Goal: Transaction & Acquisition: Download file/media

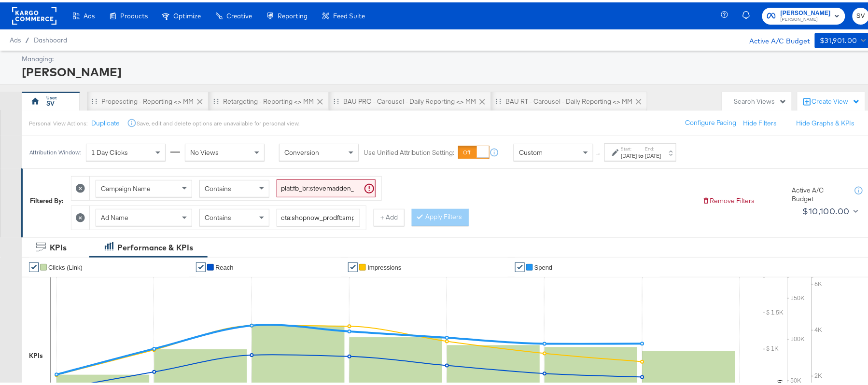
click at [793, 13] on span "[PERSON_NAME]" at bounding box center [806, 11] width 50 height 10
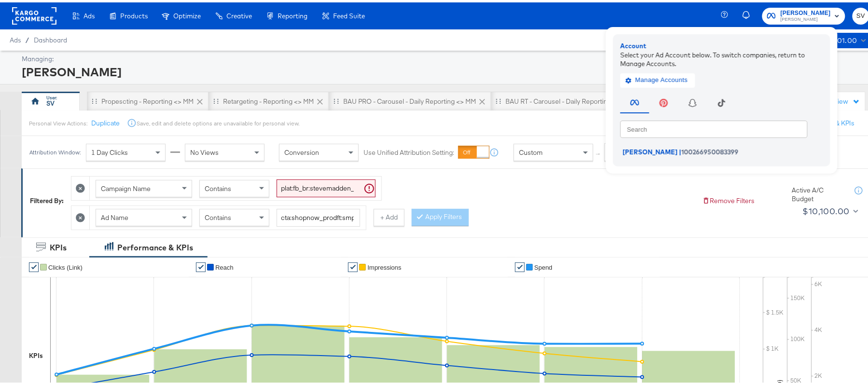
drag, startPoint x: 665, startPoint y: 86, endPoint x: 669, endPoint y: 70, distance: 16.5
click at [669, 70] on div "Account Select your Ad Account below. To switch companies, return to Manage Acc…" at bounding box center [721, 98] width 217 height 132
click at [669, 70] on div "Manage Accounts" at bounding box center [721, 75] width 203 height 19
click at [661, 76] on span "Manage Accounts" at bounding box center [658, 77] width 60 height 11
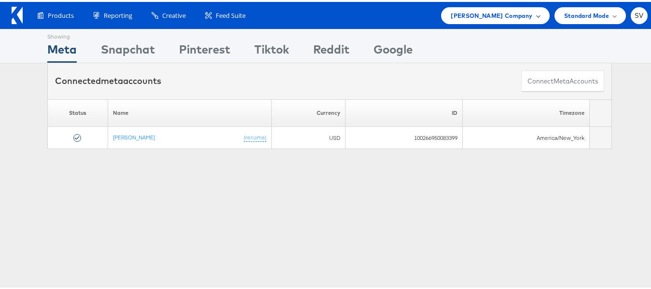
click at [504, 10] on span "Steve Madden Company" at bounding box center [492, 14] width 82 height 10
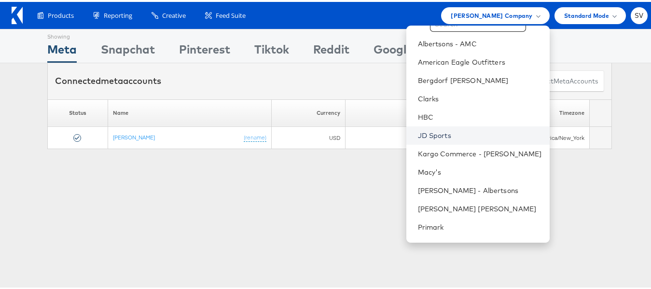
scroll to position [31, 0]
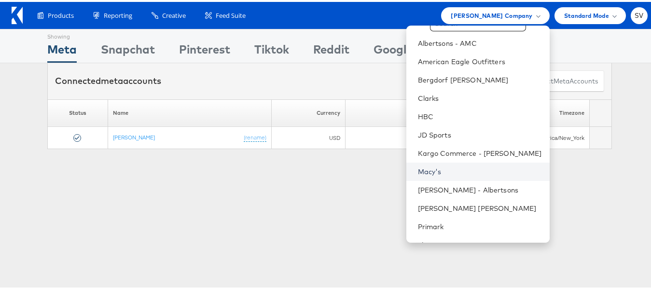
click at [436, 168] on link "Macy's" at bounding box center [480, 170] width 124 height 10
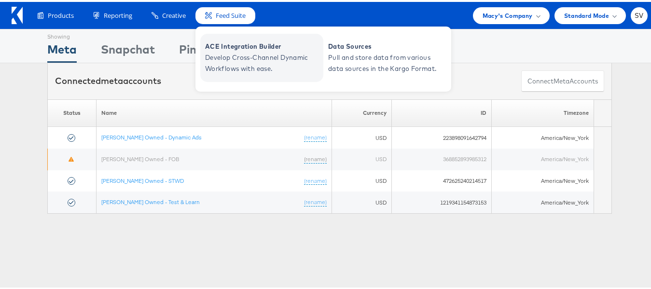
click at [246, 59] on span "Develop Cross-Channel Dynamic Workflows with ease." at bounding box center [263, 61] width 116 height 22
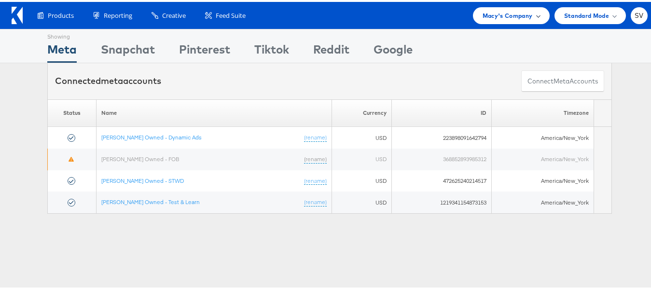
click at [521, 14] on span "Macy's Company" at bounding box center [508, 14] width 50 height 10
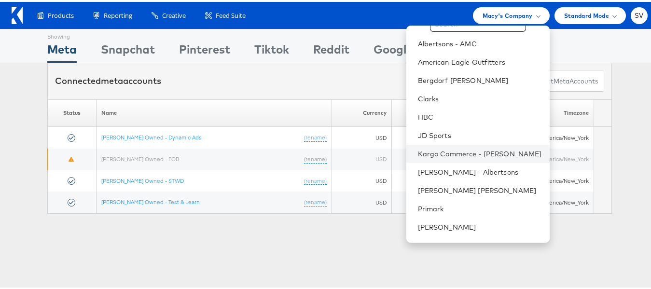
scroll to position [46, 0]
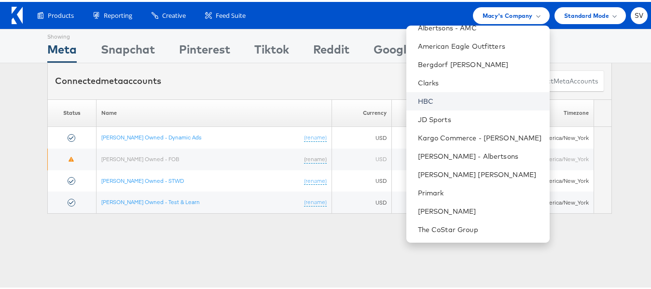
click at [426, 98] on link "HBC" at bounding box center [480, 100] width 124 height 10
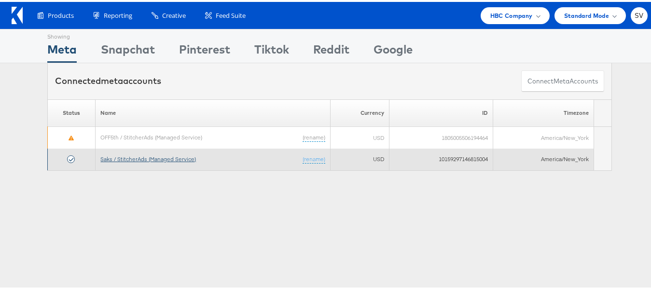
click at [123, 159] on link "Saks / StitcherAds (Managed Service)" at bounding box center [148, 157] width 96 height 7
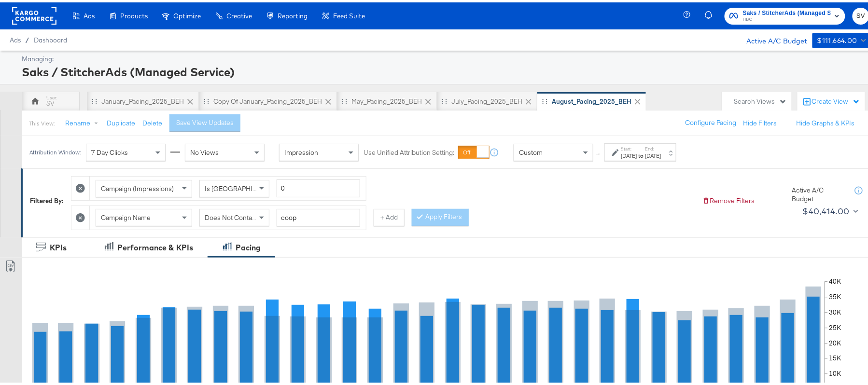
click at [759, 99] on div "Search Views" at bounding box center [760, 99] width 53 height 9
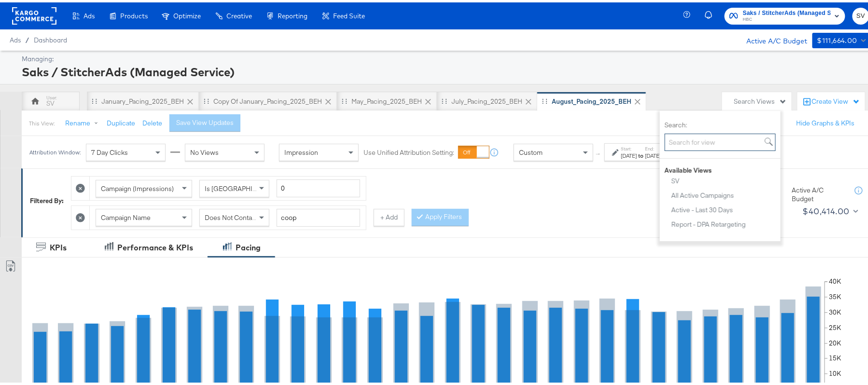
click at [701, 140] on input "Search:" at bounding box center [720, 140] width 111 height 18
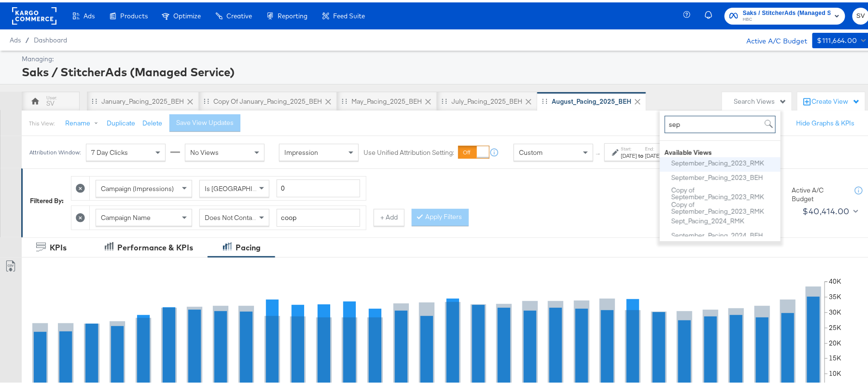
scroll to position [49, 0]
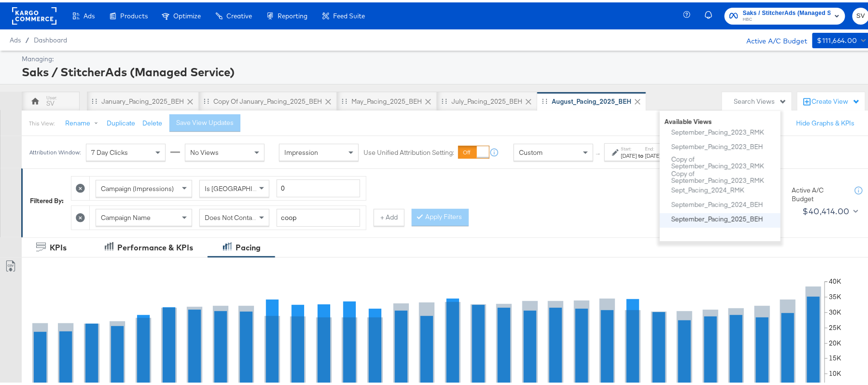
type input "sep"
click at [712, 216] on div "September_Pacing_2025_BEH" at bounding box center [718, 216] width 92 height 7
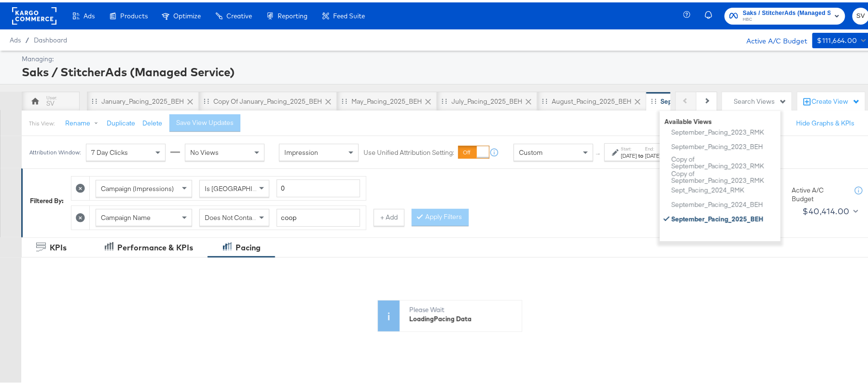
click at [545, 64] on div "Saks / StitcherAds (Managed Service)" at bounding box center [444, 69] width 845 height 16
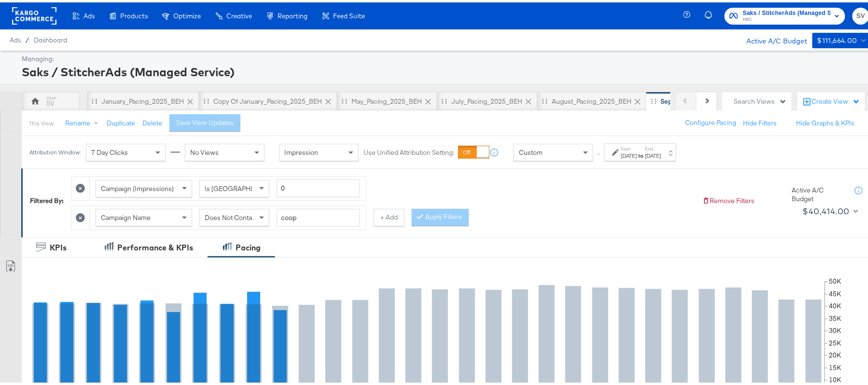
click at [188, 101] on icon at bounding box center [190, 100] width 10 height 10
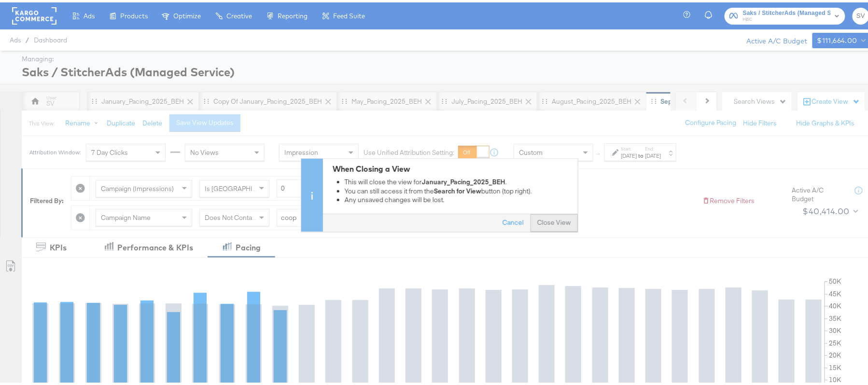
click at [543, 224] on button "Close View" at bounding box center [554, 220] width 47 height 17
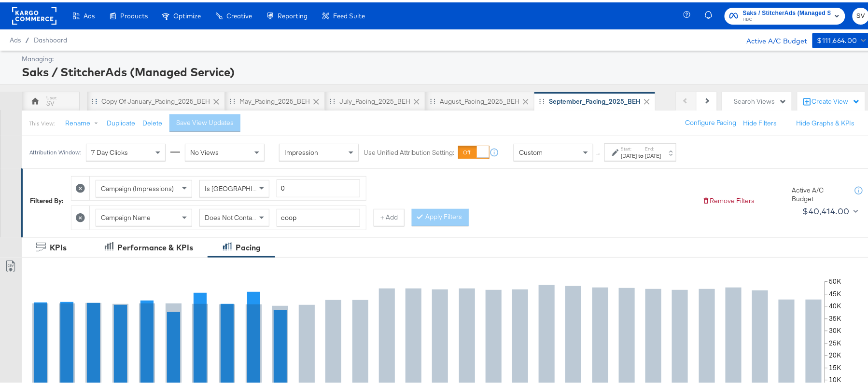
click at [213, 99] on icon at bounding box center [216, 100] width 10 height 10
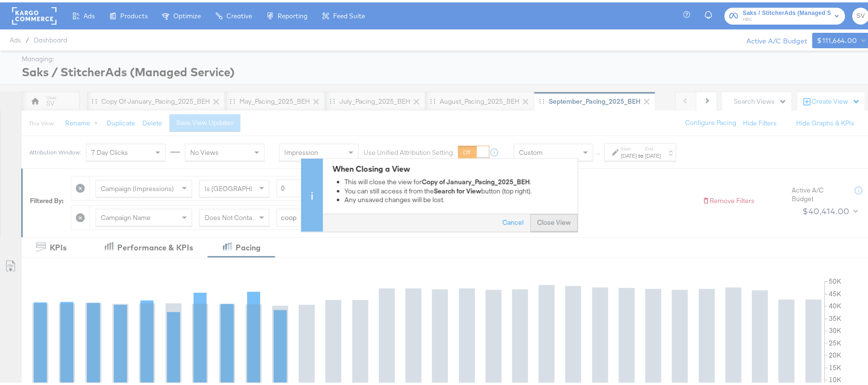
click at [541, 217] on button "Close View" at bounding box center [554, 220] width 47 height 17
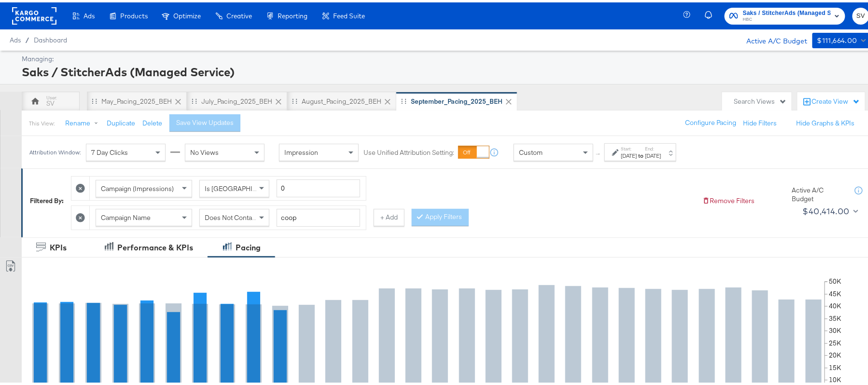
click at [532, 66] on div "Saks / StitcherAds (Managed Service)" at bounding box center [444, 69] width 845 height 16
click at [637, 147] on label "Start:" at bounding box center [629, 146] width 16 height 6
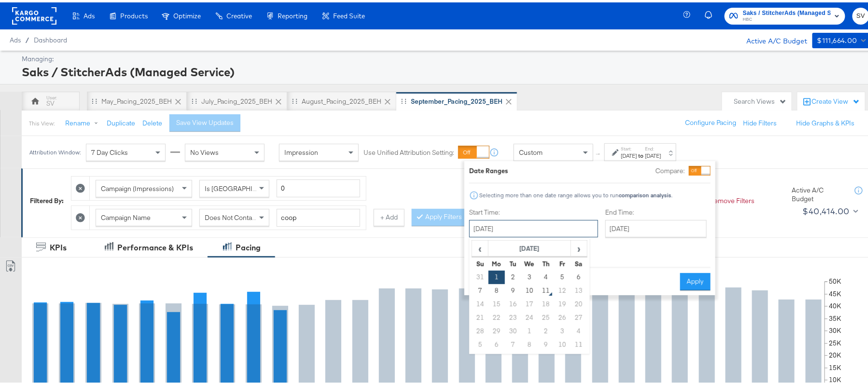
click at [554, 224] on input "September 1st 2025" at bounding box center [533, 226] width 129 height 17
click at [483, 290] on td "7" at bounding box center [480, 289] width 16 height 14
type input "September 7th 2025"
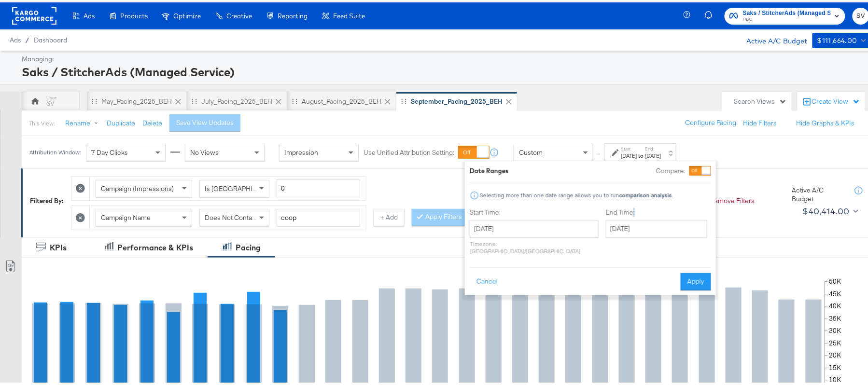
click at [606, 216] on div "End Time: September 30th 2025 ‹ September 2025 › Su Mo Tu We Th Fr Sa 31 1 2 3 …" at bounding box center [658, 231] width 105 height 51
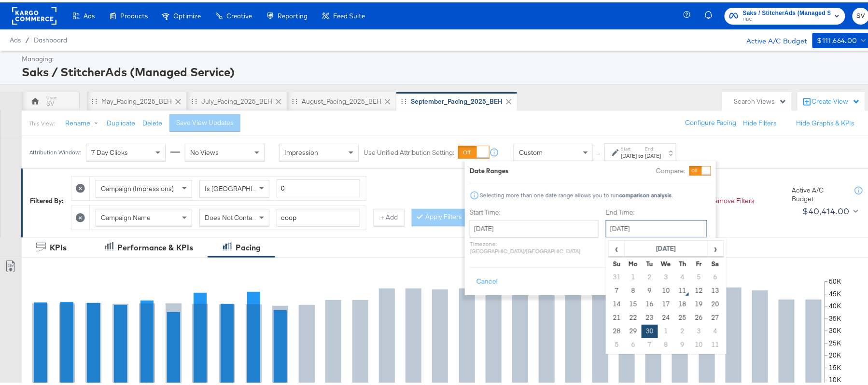
click at [606, 220] on input "September 30th 2025" at bounding box center [656, 226] width 101 height 17
click at [658, 292] on td "10" at bounding box center [666, 289] width 16 height 14
type input "September 10th 2025"
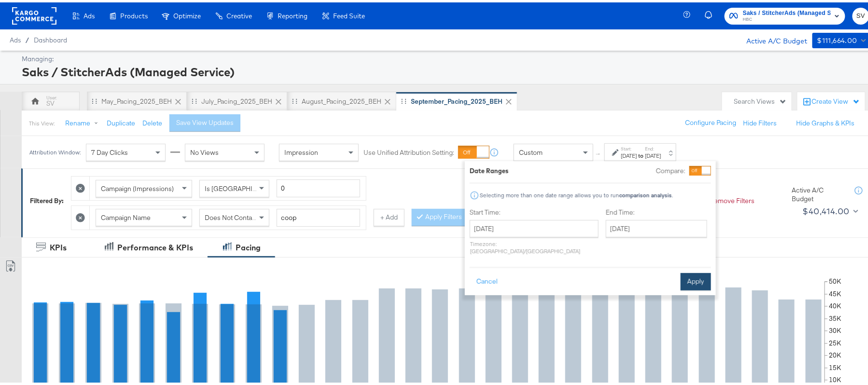
click at [681, 275] on button "Apply" at bounding box center [696, 279] width 30 height 17
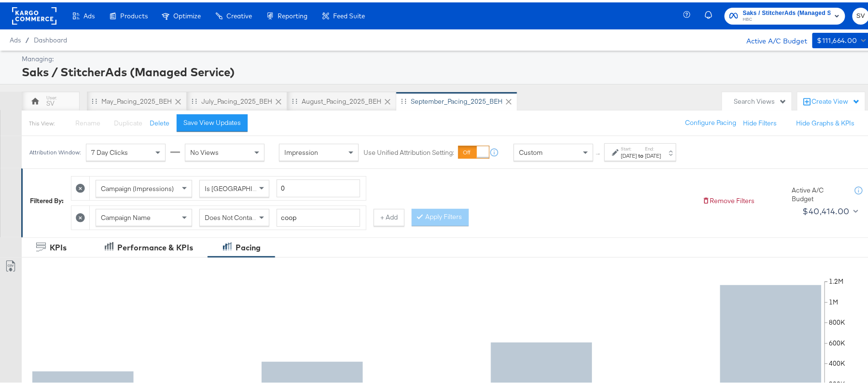
click at [569, 186] on div "Campaign (Impressions) Is Greater Than 0 Campaign Name Does Not Contain coop + …" at bounding box center [383, 198] width 624 height 58
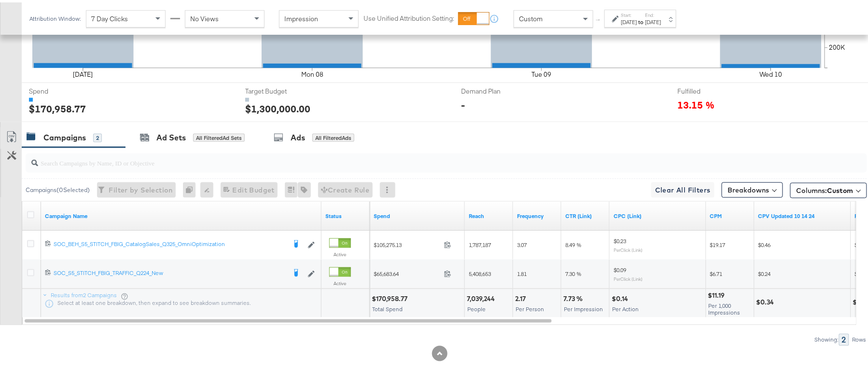
scroll to position [340, 0]
click at [29, 210] on icon at bounding box center [30, 211] width 7 height 7
click at [0, 0] on input "checkbox" at bounding box center [0, 0] width 0 height 0
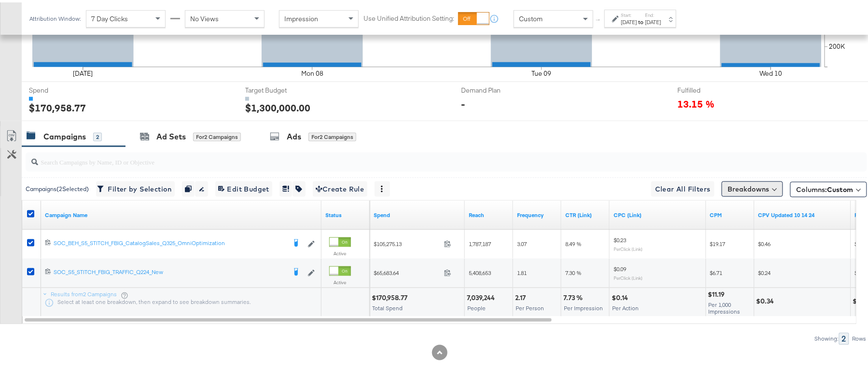
click at [740, 187] on button "Breakdowns" at bounding box center [752, 186] width 61 height 15
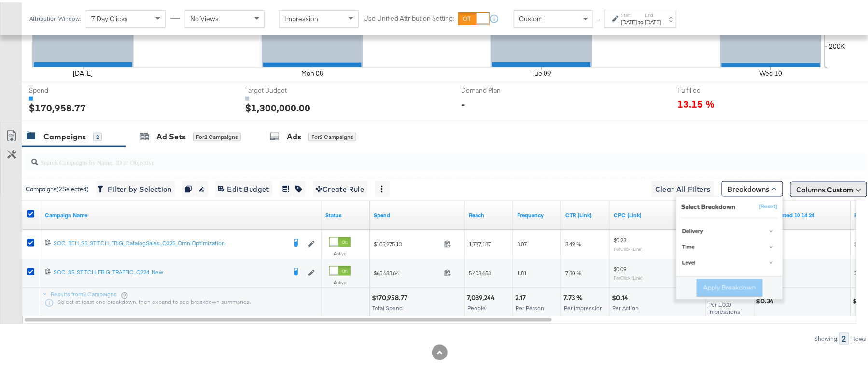
click at [827, 182] on button "Columns: Custom" at bounding box center [828, 187] width 77 height 15
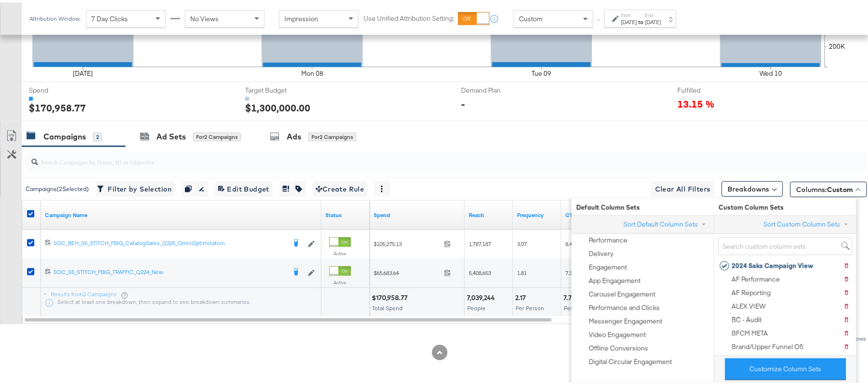
click at [0, 238] on div "Customize KPIs Export as CSV" at bounding box center [11, 223] width 22 height 198
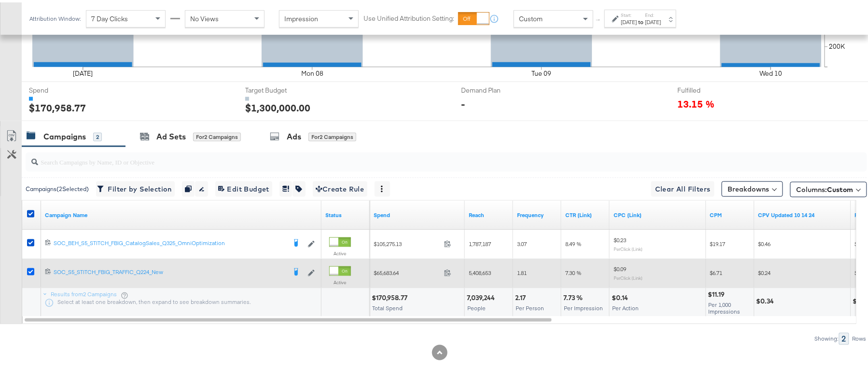
click at [28, 268] on icon at bounding box center [30, 269] width 7 height 7
click at [0, 0] on input "checkbox" at bounding box center [0, 0] width 0 height 0
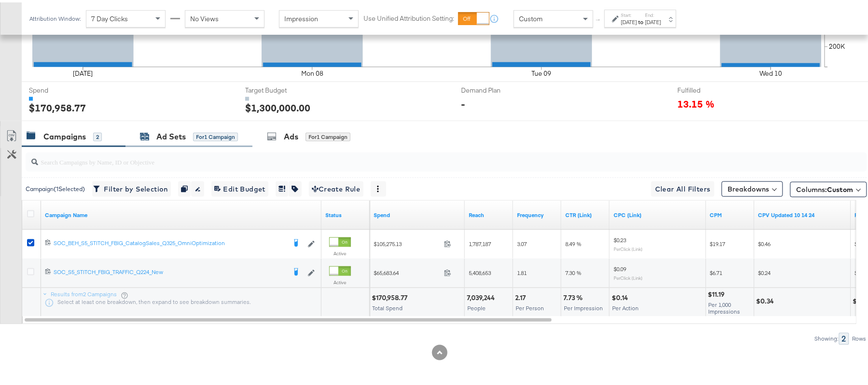
click at [168, 132] on div "Ad Sets" at bounding box center [170, 134] width 29 height 11
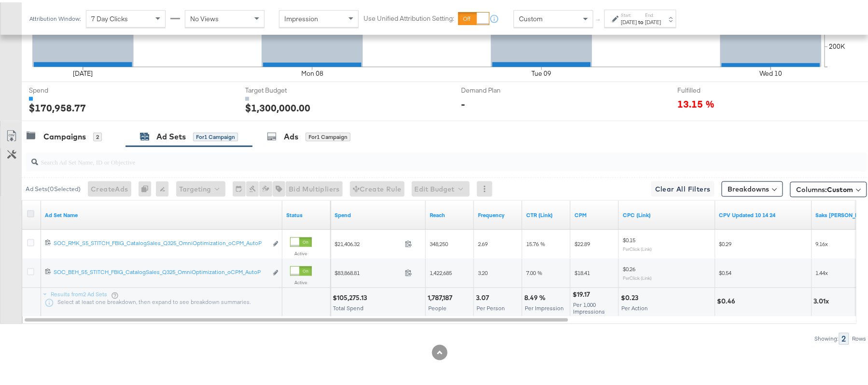
click at [33, 212] on icon at bounding box center [30, 211] width 7 height 7
click at [0, 0] on input "checkbox" at bounding box center [0, 0] width 0 height 0
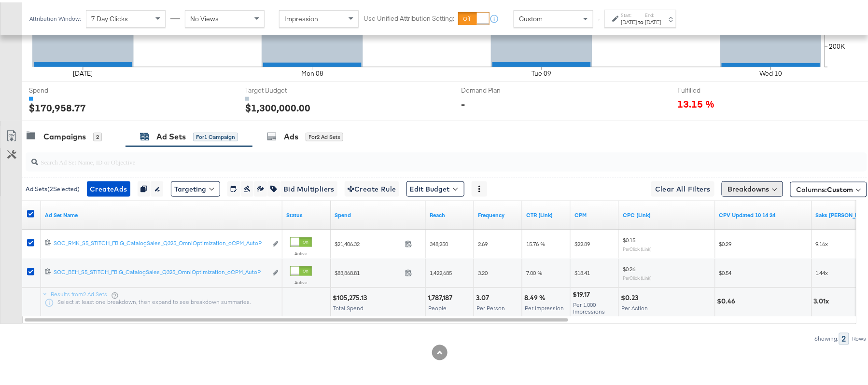
click at [754, 191] on button "Breakdowns" at bounding box center [752, 186] width 61 height 15
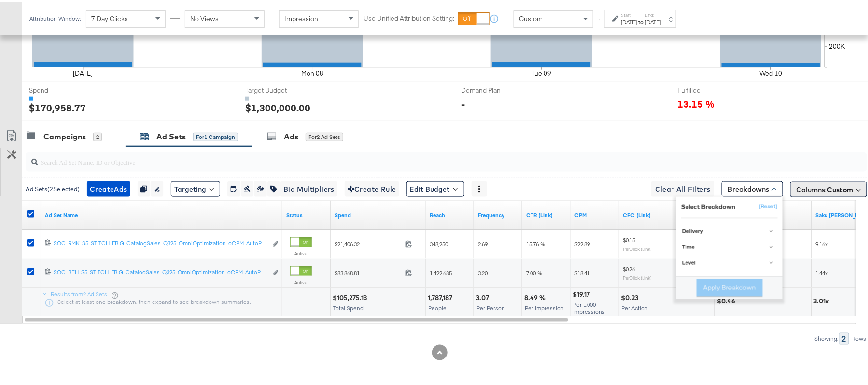
click at [798, 184] on span "Columns: Custom" at bounding box center [825, 187] width 57 height 10
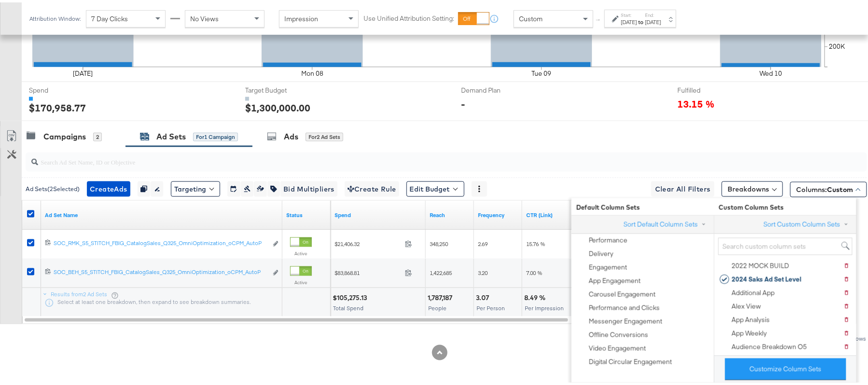
click at [1, 220] on div "Customize KPIs Export as CSV" at bounding box center [11, 223] width 22 height 198
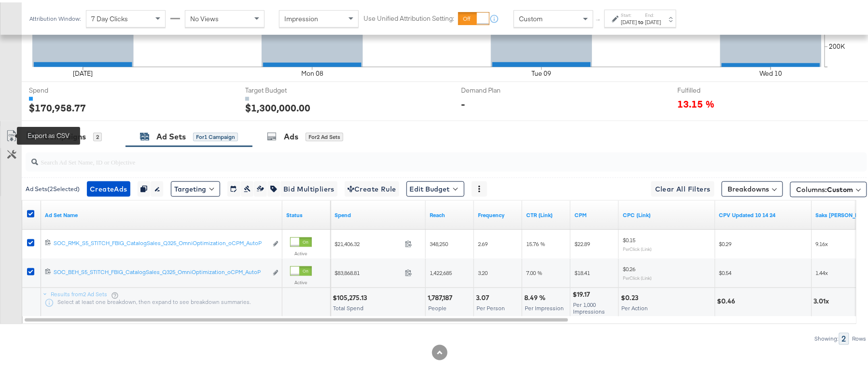
click at [14, 136] on icon at bounding box center [12, 134] width 12 height 12
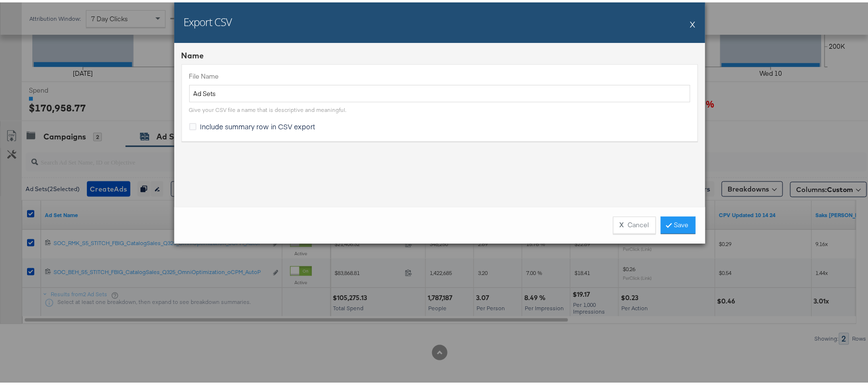
click at [269, 127] on span "Include summary row in CSV export" at bounding box center [257, 124] width 115 height 10
click at [0, 0] on input "Include summary row in CSV export" at bounding box center [0, 0] width 0 height 0
click at [666, 218] on link "Save" at bounding box center [678, 222] width 35 height 17
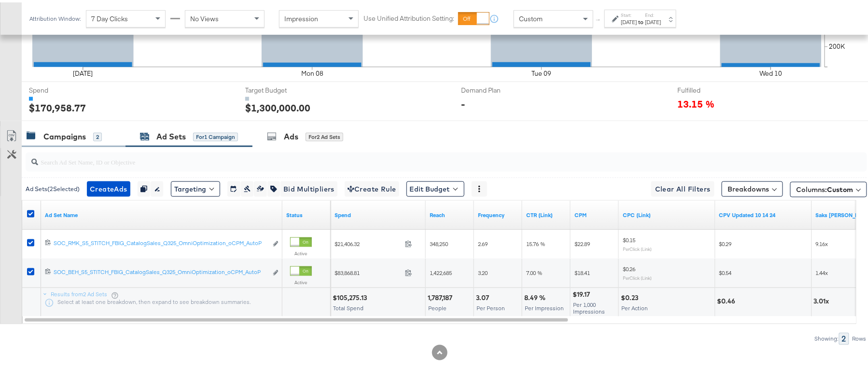
click at [42, 136] on div "Campaigns 2" at bounding box center [64, 134] width 75 height 11
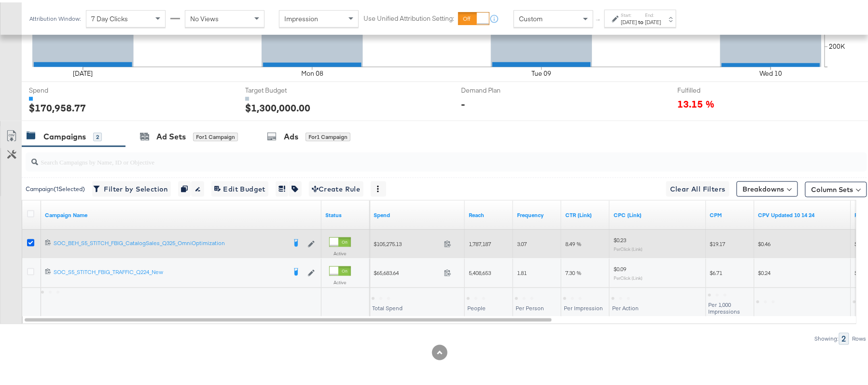
click at [29, 239] on icon at bounding box center [30, 240] width 7 height 7
click at [0, 0] on input "checkbox" at bounding box center [0, 0] width 0 height 0
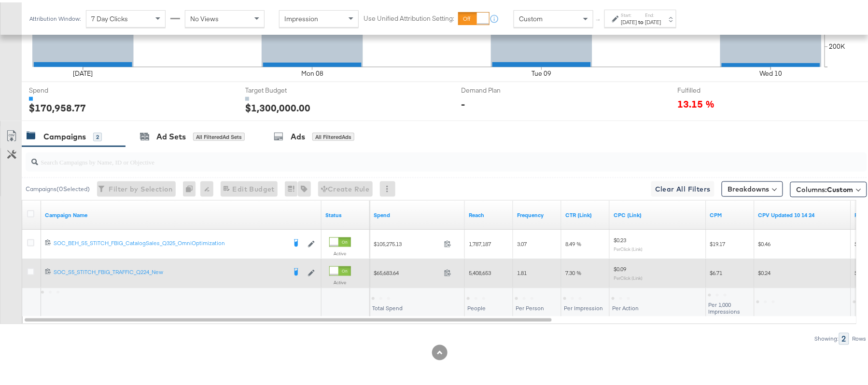
click at [29, 273] on div at bounding box center [32, 271] width 10 height 10
click at [29, 271] on icon at bounding box center [30, 269] width 7 height 7
click at [0, 0] on input "checkbox" at bounding box center [0, 0] width 0 height 0
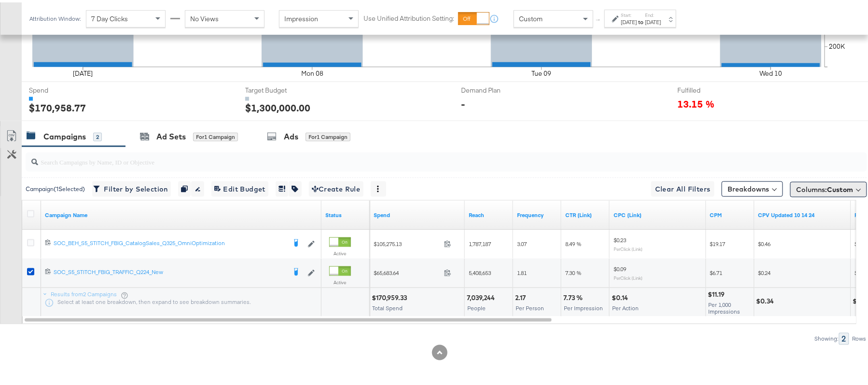
click at [790, 188] on button "Columns: Custom" at bounding box center [828, 187] width 77 height 15
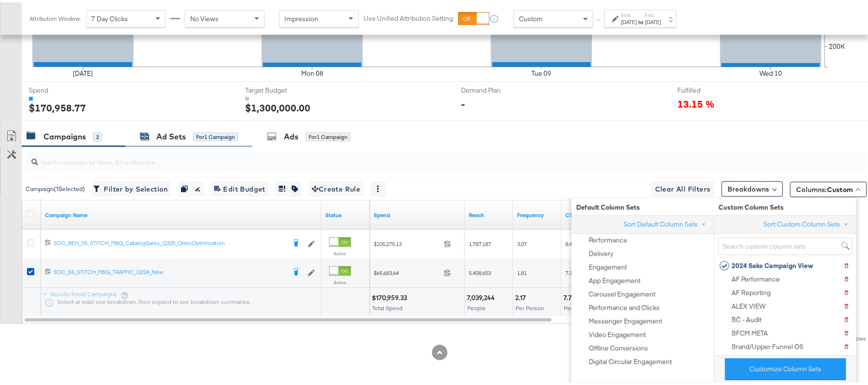
click at [174, 130] on div "Ad Sets" at bounding box center [170, 134] width 29 height 11
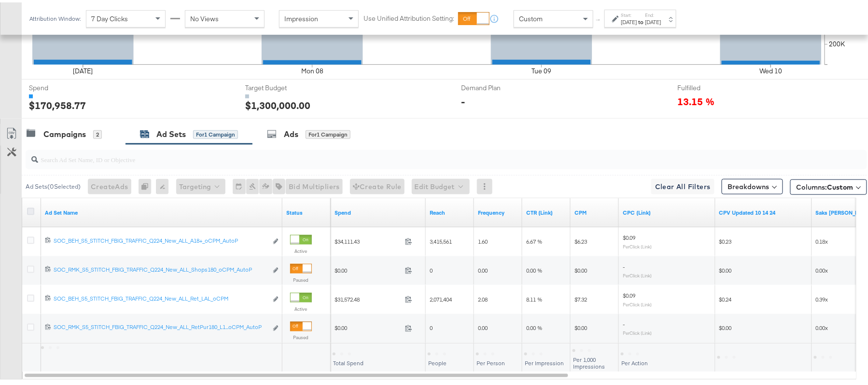
click at [30, 210] on icon at bounding box center [30, 209] width 7 height 7
click at [0, 0] on input "checkbox" at bounding box center [0, 0] width 0 height 0
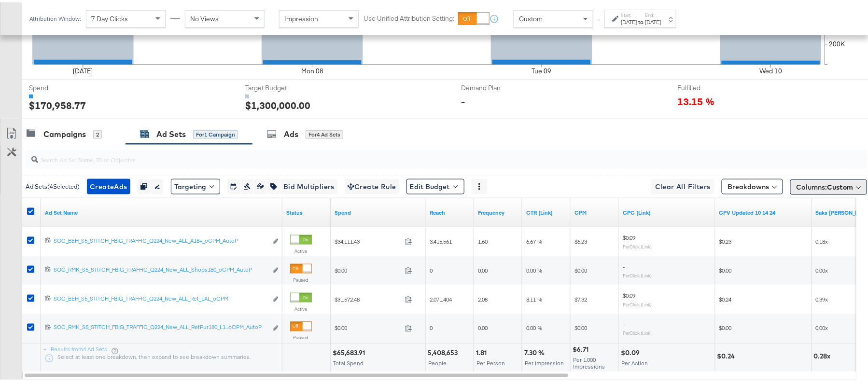
click at [800, 190] on span "Columns: Custom" at bounding box center [825, 185] width 57 height 10
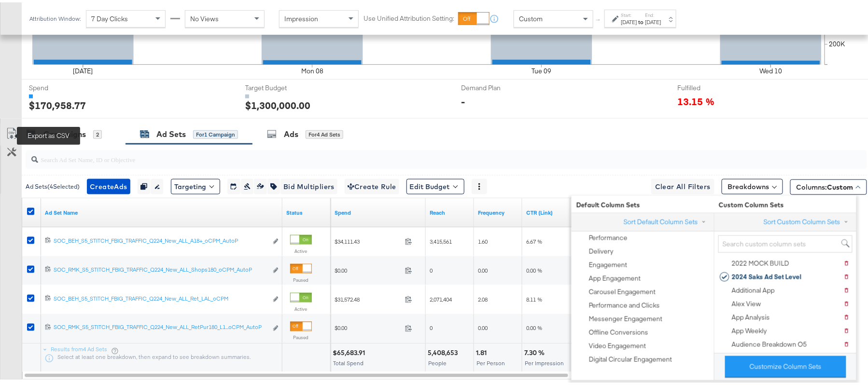
click at [14, 134] on icon at bounding box center [12, 132] width 12 height 12
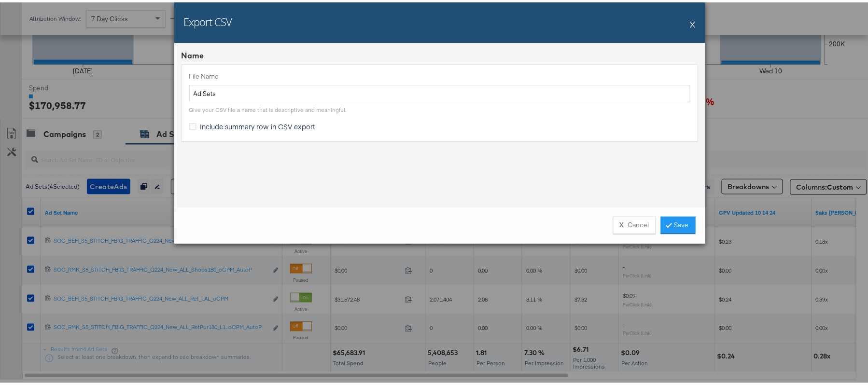
click at [244, 122] on span "Include summary row in CSV export" at bounding box center [257, 124] width 115 height 10
click at [0, 0] on input "Include summary row in CSV export" at bounding box center [0, 0] width 0 height 0
click at [674, 219] on link "Save" at bounding box center [678, 222] width 35 height 17
